Goal: Task Accomplishment & Management: Manage account settings

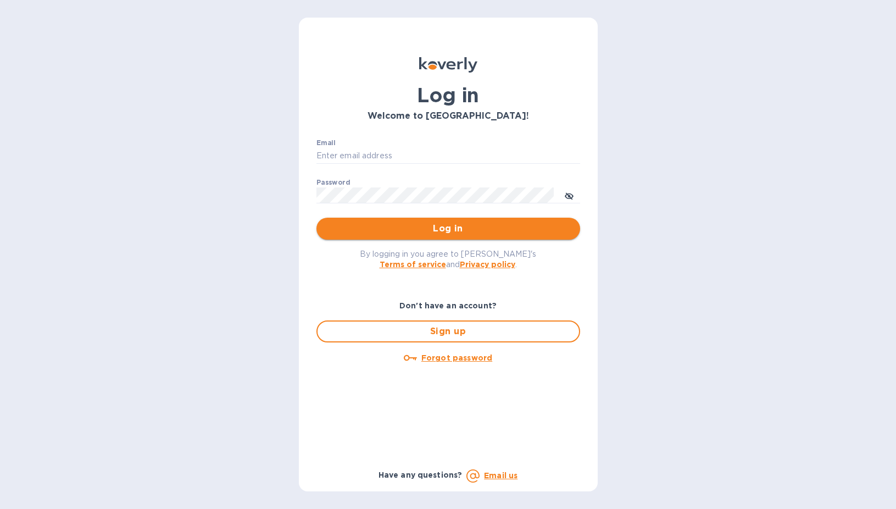
type input "[EMAIL_ADDRESS][DOMAIN_NAME]"
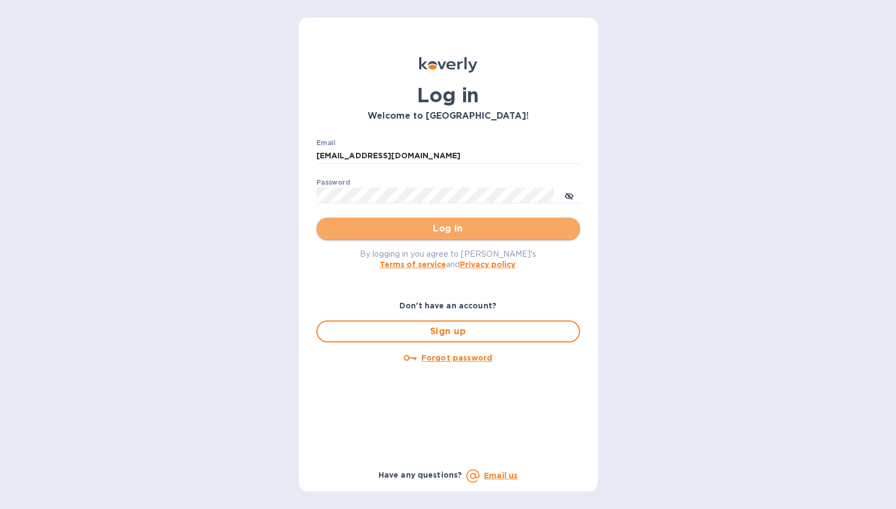
click at [406, 230] on span "Log in" at bounding box center [448, 228] width 246 height 13
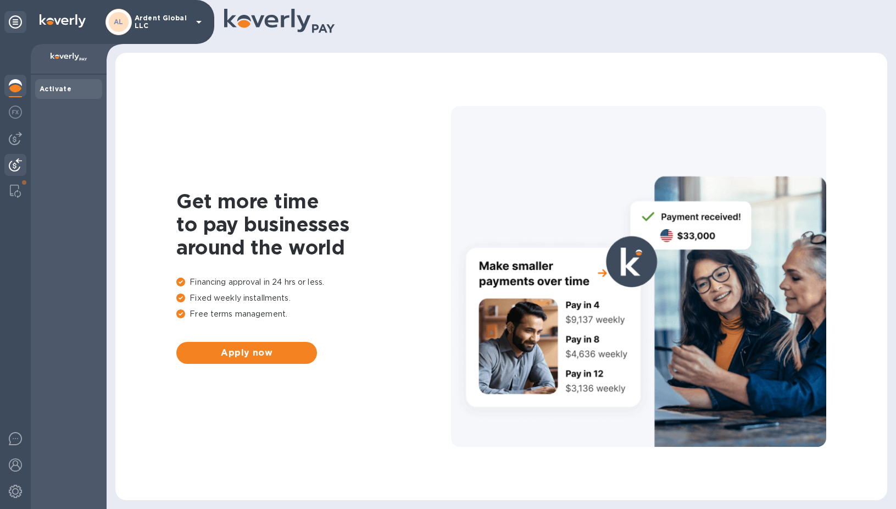
click at [24, 162] on div at bounding box center [15, 166] width 22 height 24
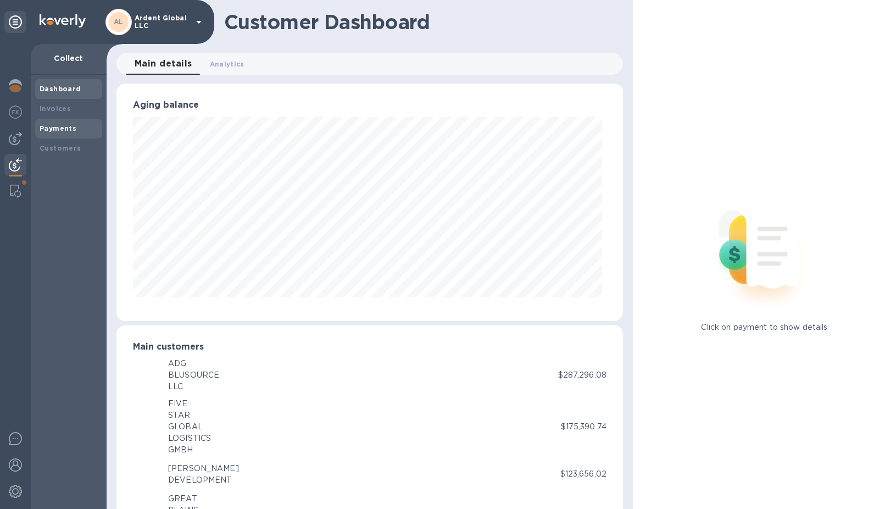
scroll to position [549058, 548793]
click at [65, 132] on div "Payments" at bounding box center [69, 128] width 58 height 11
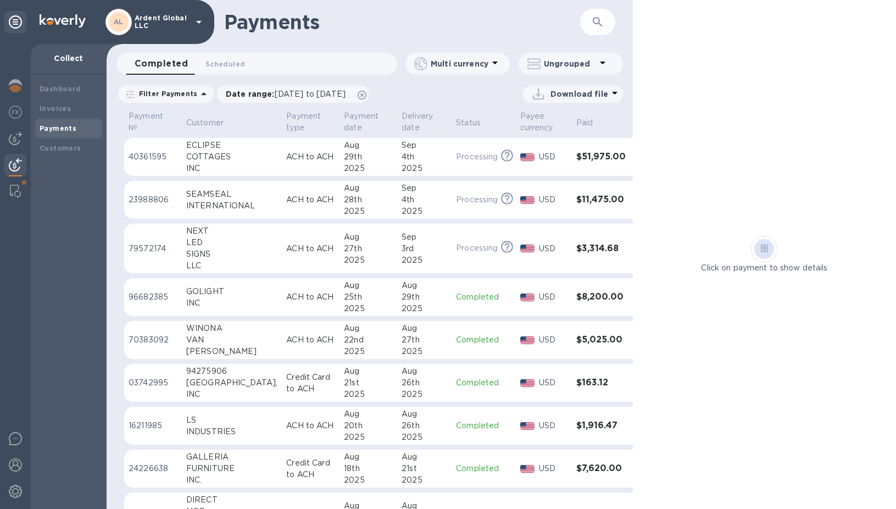
click at [286, 160] on p "ACH to ACH" at bounding box center [310, 157] width 49 height 12
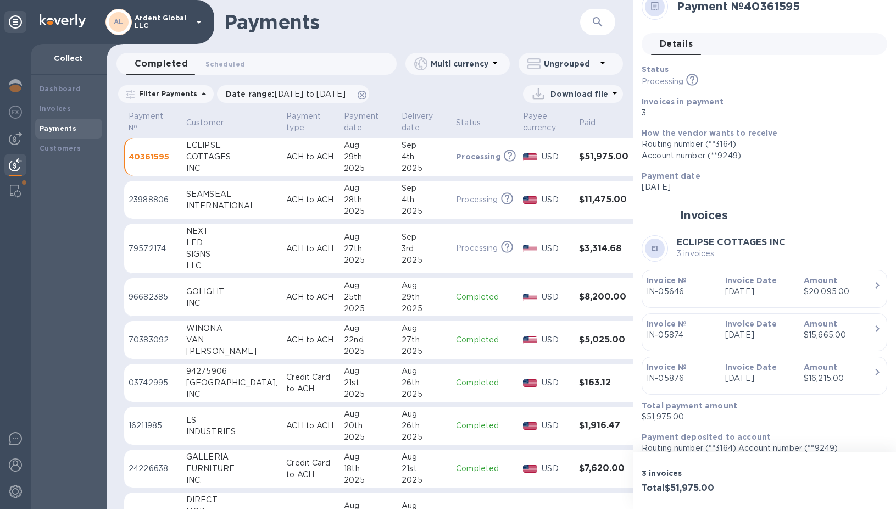
scroll to position [26, 0]
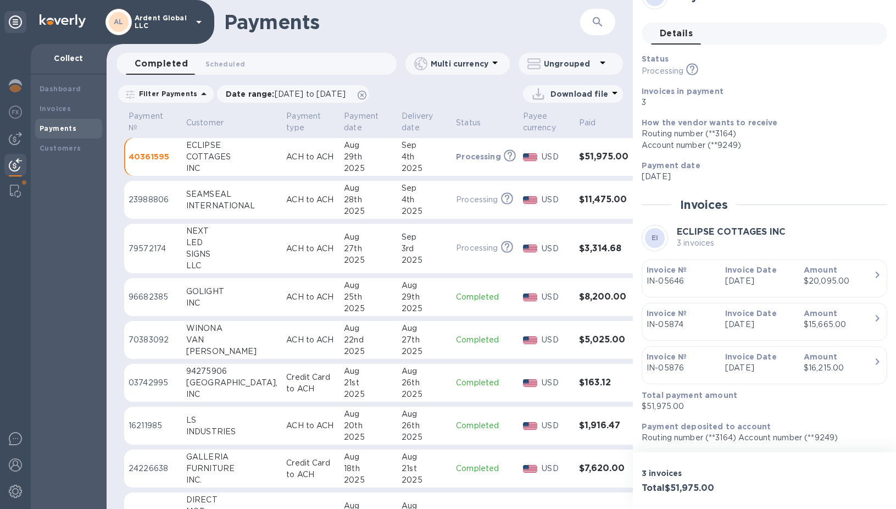
click at [218, 170] on div "INC" at bounding box center [231, 169] width 91 height 12
click at [64, 146] on b "Customers" at bounding box center [61, 148] width 42 height 8
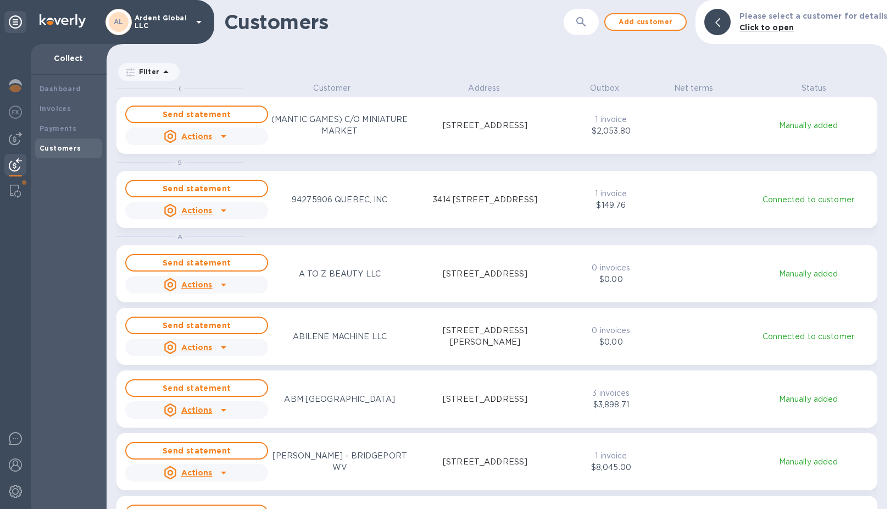
scroll to position [418, 776]
click at [588, 25] on icon "button" at bounding box center [581, 21] width 13 height 13
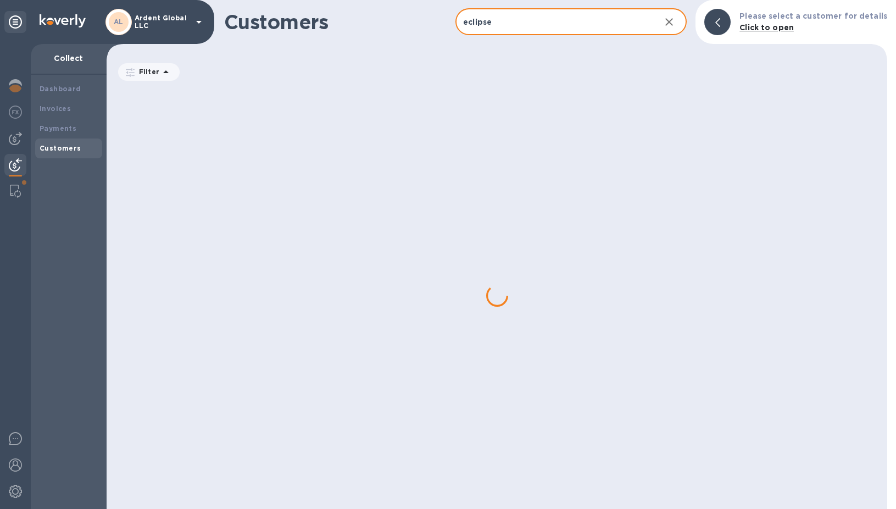
type input "eclipse"
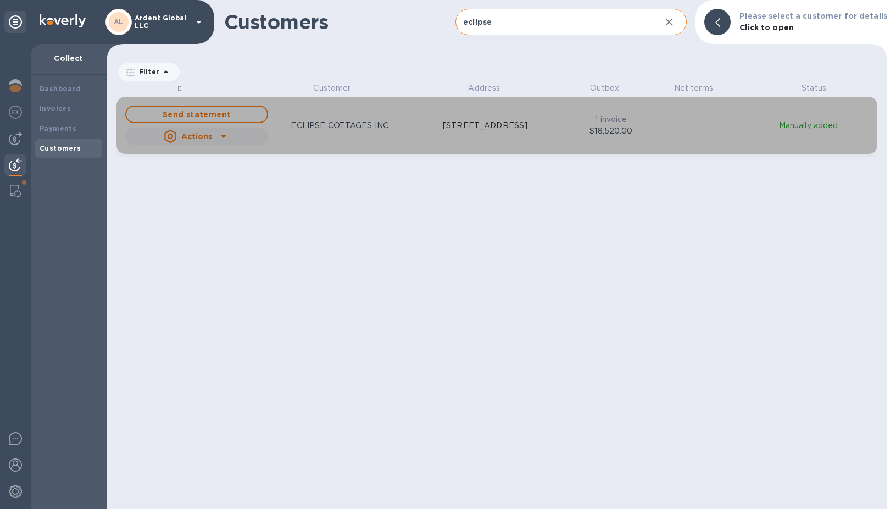
click at [484, 127] on p "200 W. WAREHOUSE COURT, GREENVILLE, SC 29687 US" at bounding box center [485, 126] width 85 height 12
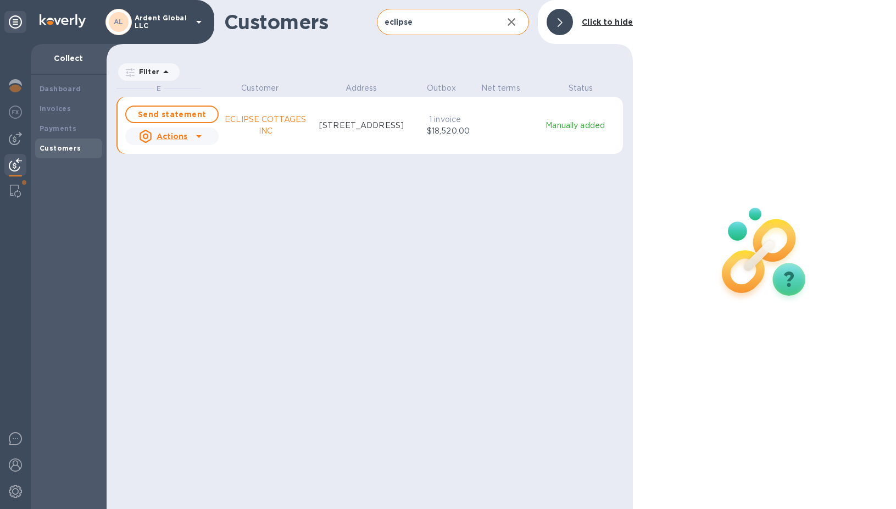
scroll to position [418, 522]
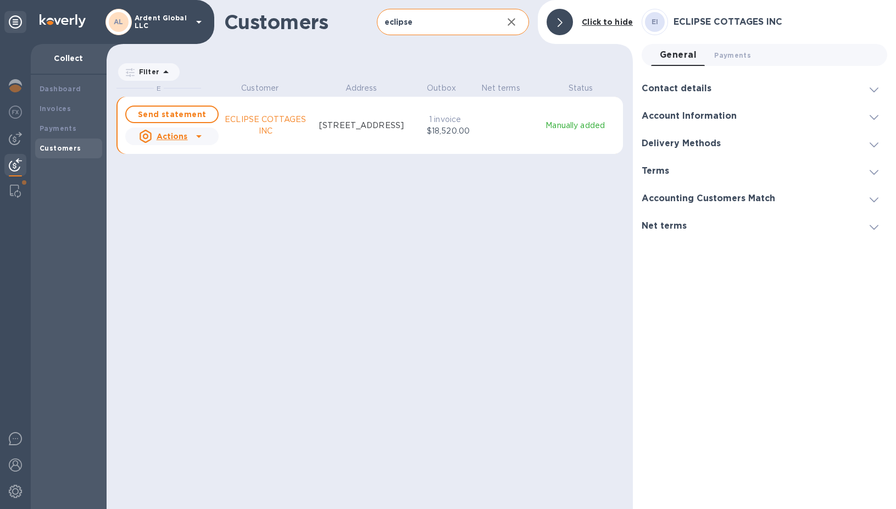
click at [169, 138] on u "Actions" at bounding box center [172, 136] width 31 height 9
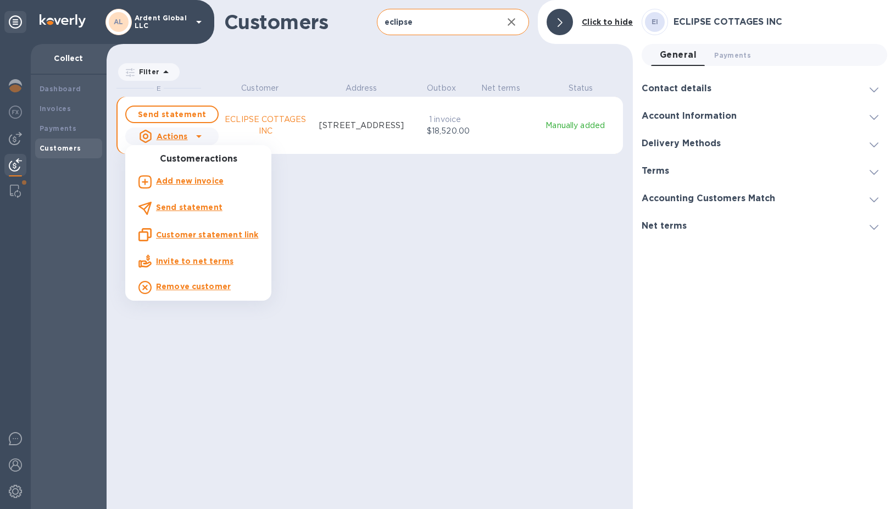
click at [198, 240] on div "Customer statement link" at bounding box center [198, 234] width 120 height 13
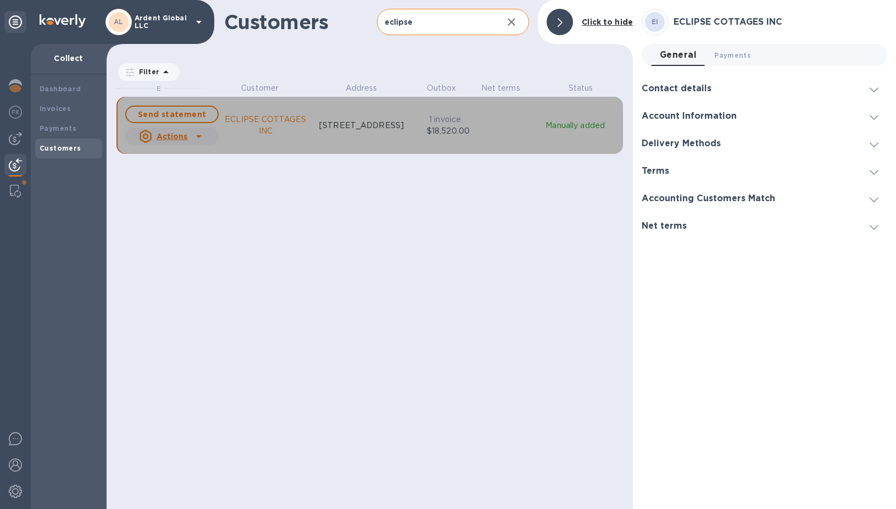
click at [169, 138] on u "Actions" at bounding box center [172, 136] width 31 height 9
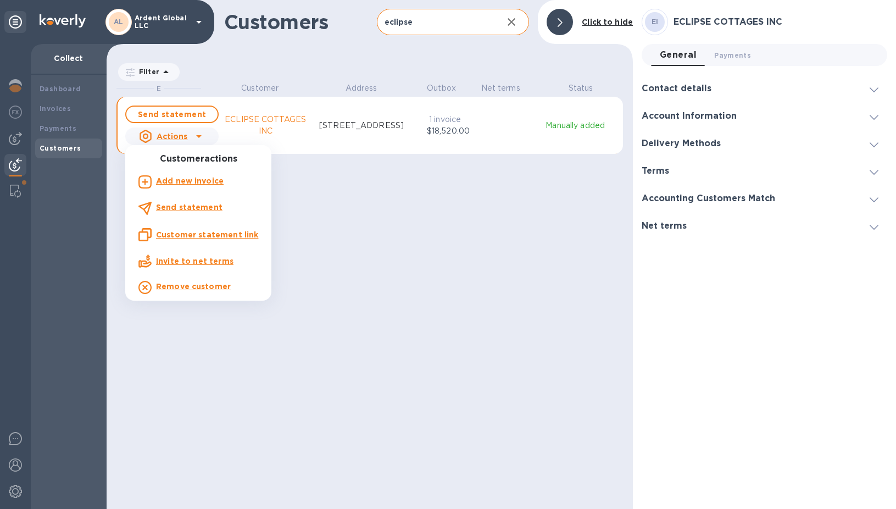
click at [356, 135] on div at bounding box center [448, 254] width 896 height 509
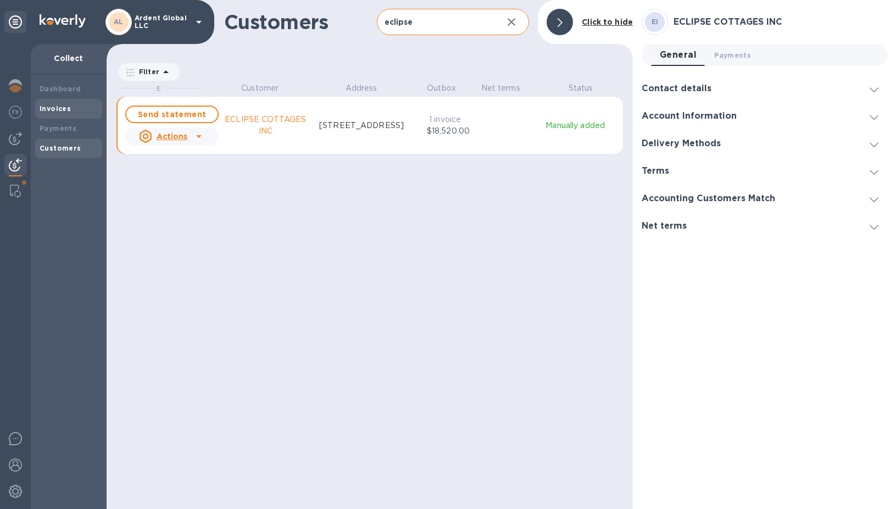
click at [53, 100] on div "Invoices" at bounding box center [68, 109] width 67 height 20
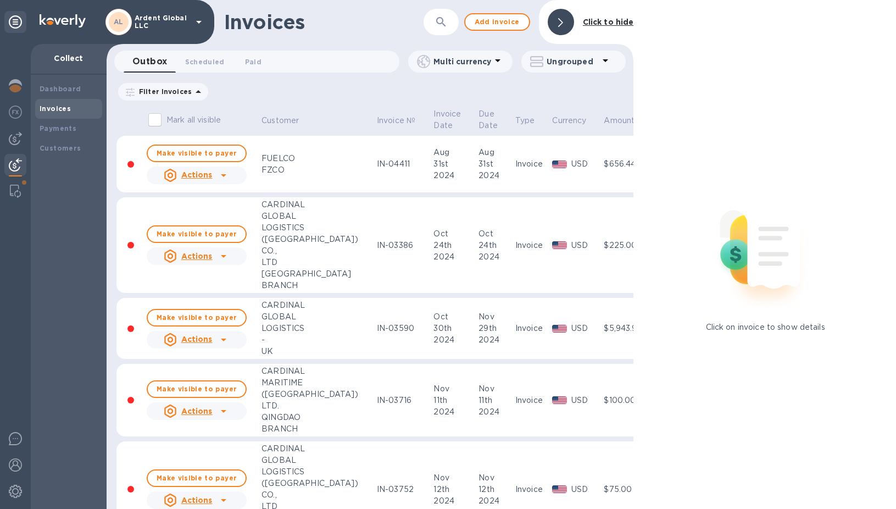
click at [445, 23] on icon "button" at bounding box center [440, 21] width 13 height 13
type input "0570"
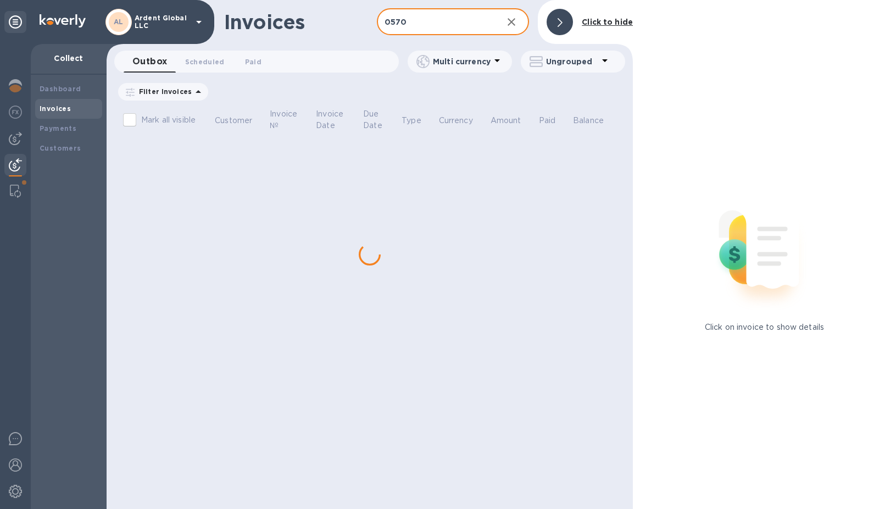
checkbox input "true"
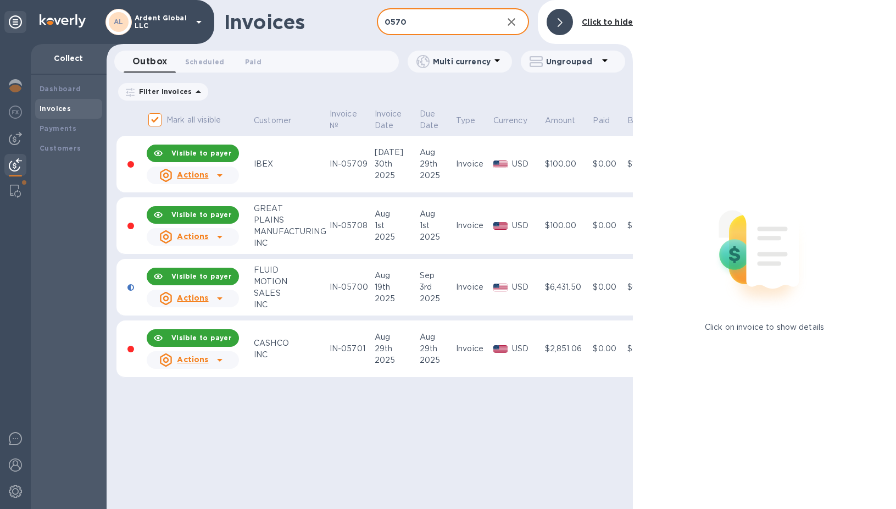
click at [397, 25] on input "0570" at bounding box center [436, 22] width 118 height 27
type input "05470"
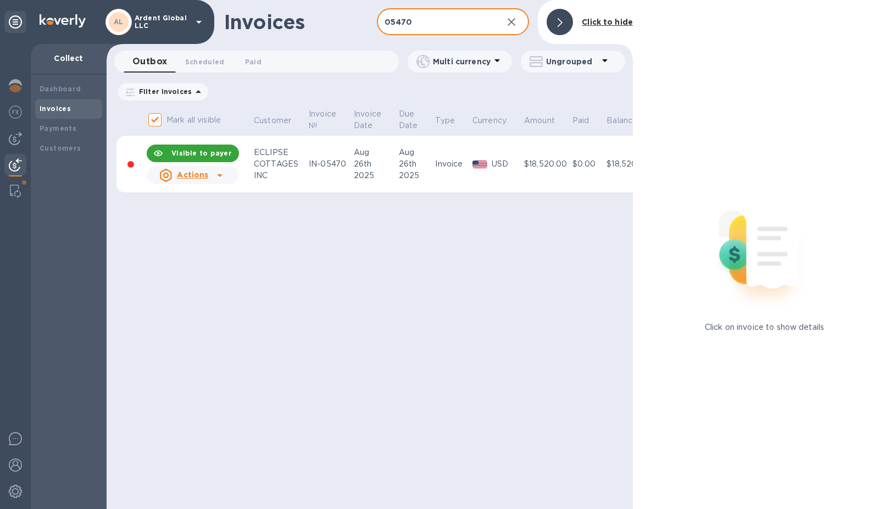
click at [470, 159] on div at bounding box center [479, 164] width 19 height 12
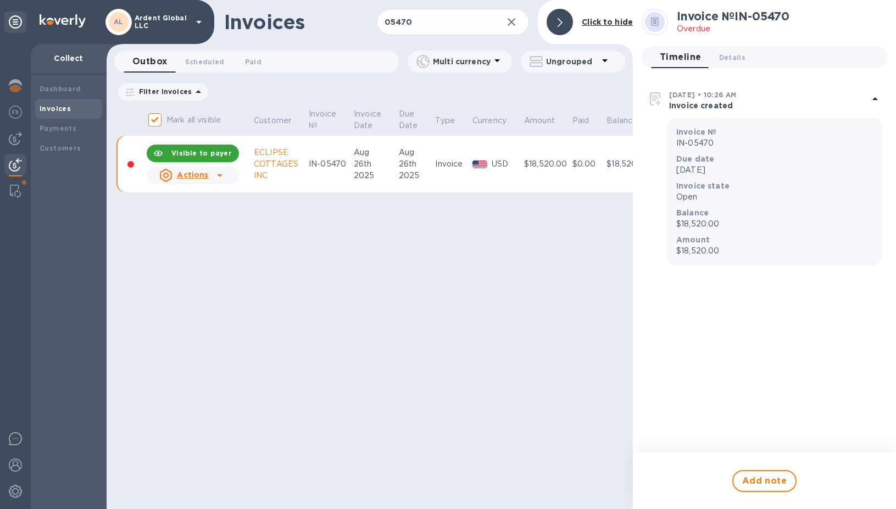
click at [175, 181] on div "Actions" at bounding box center [183, 175] width 49 height 13
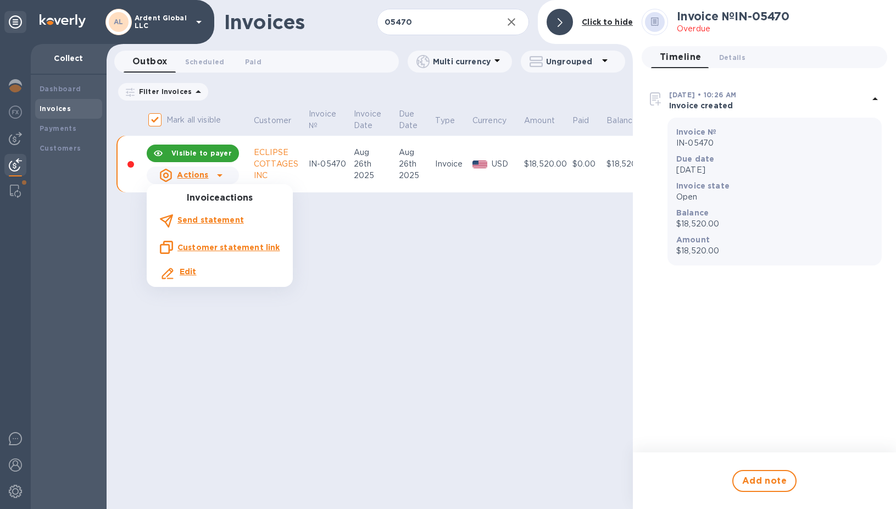
click at [218, 247] on u "Customer statement link" at bounding box center [228, 247] width 102 height 9
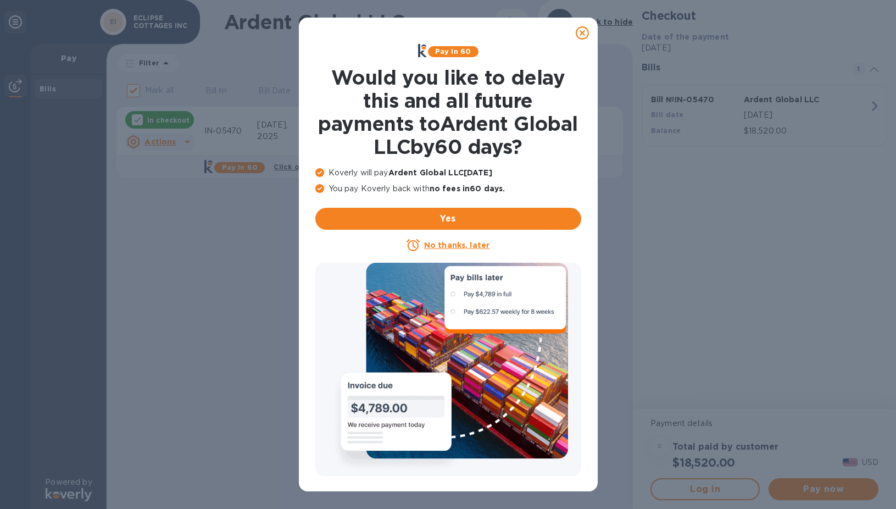
click at [582, 31] on icon at bounding box center [582, 32] width 13 height 13
